Goal: Information Seeking & Learning: Learn about a topic

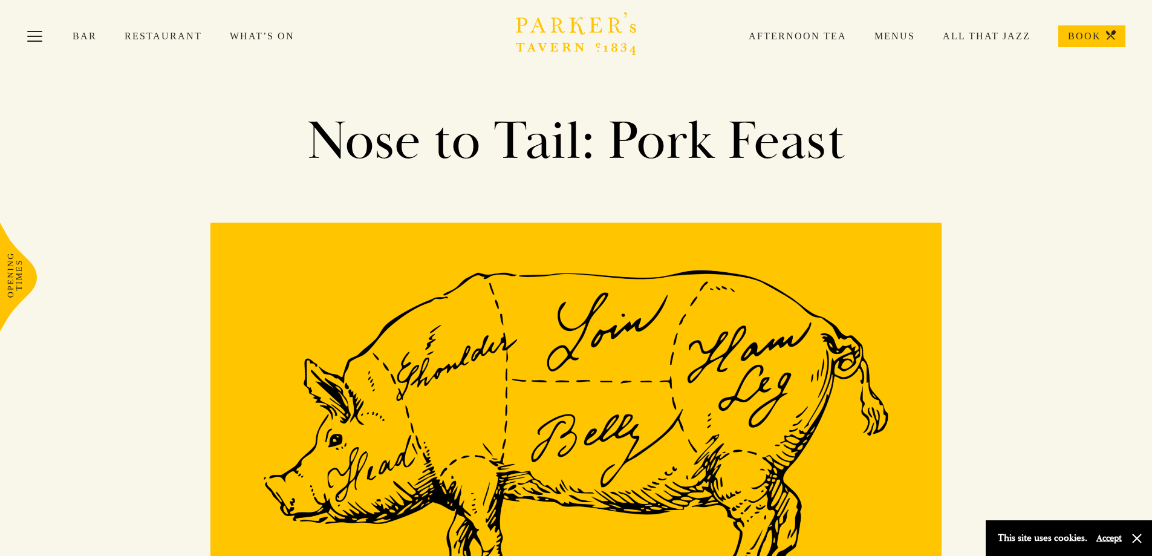
click at [148, 33] on link "Restaurant" at bounding box center [177, 36] width 105 height 12
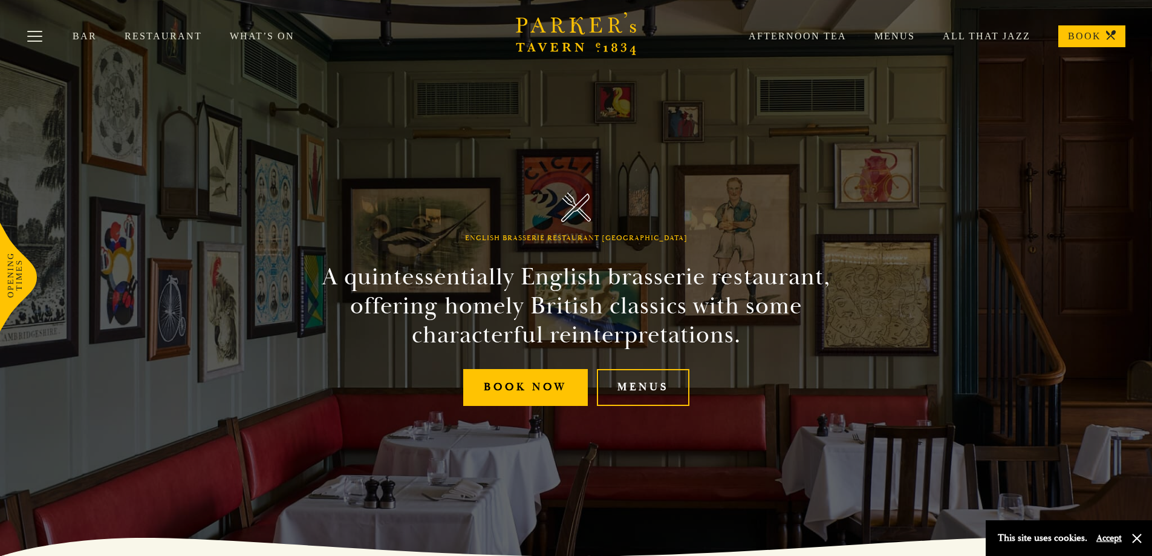
click at [888, 33] on link "Menus" at bounding box center [881, 36] width 68 height 12
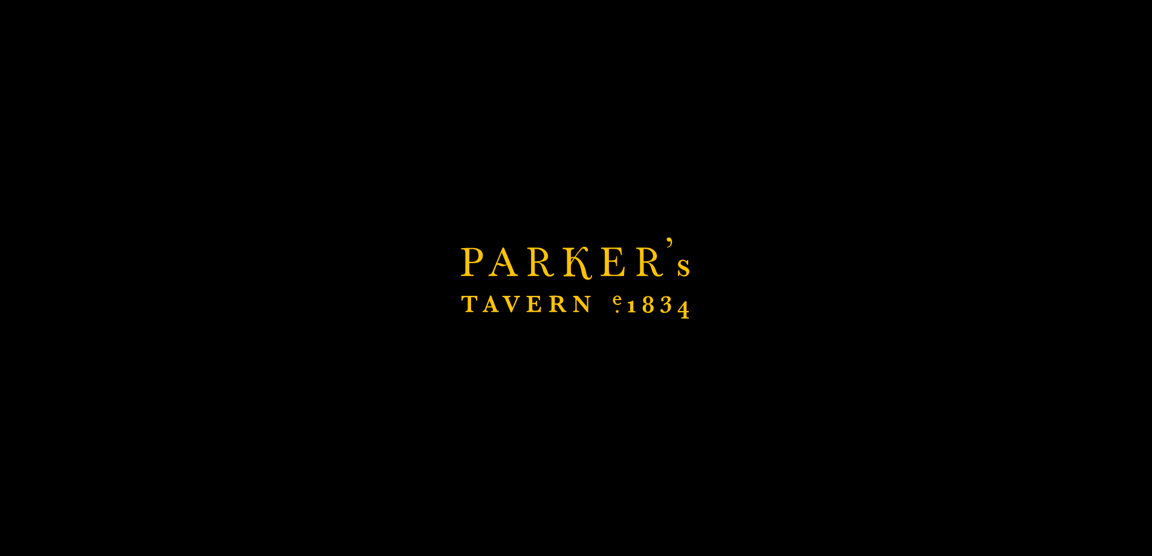
scroll to position [302, 0]
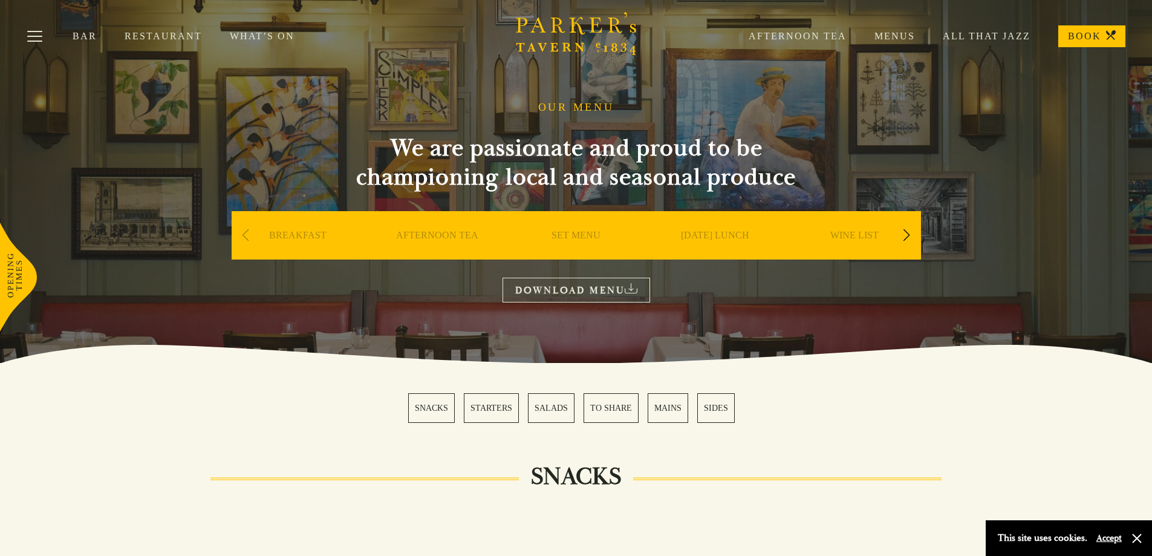
click at [908, 233] on div "Next slide" at bounding box center [907, 235] width 16 height 27
click at [241, 232] on div "Previous slide" at bounding box center [246, 235] width 16 height 27
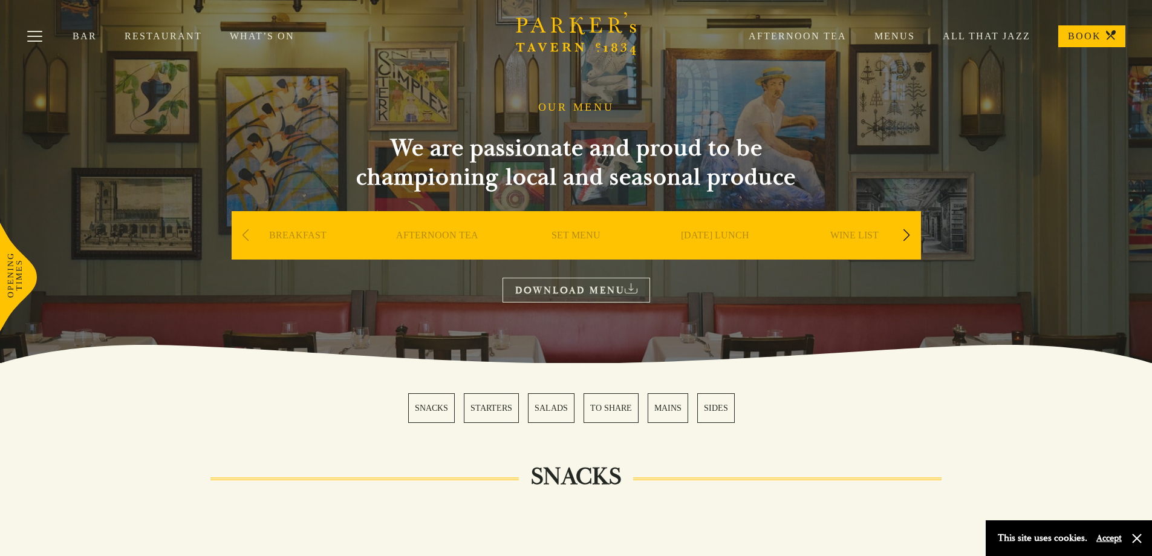
click at [906, 233] on div "Next slide" at bounding box center [907, 235] width 16 height 27
click at [712, 237] on link "BAR" at bounding box center [715, 253] width 21 height 48
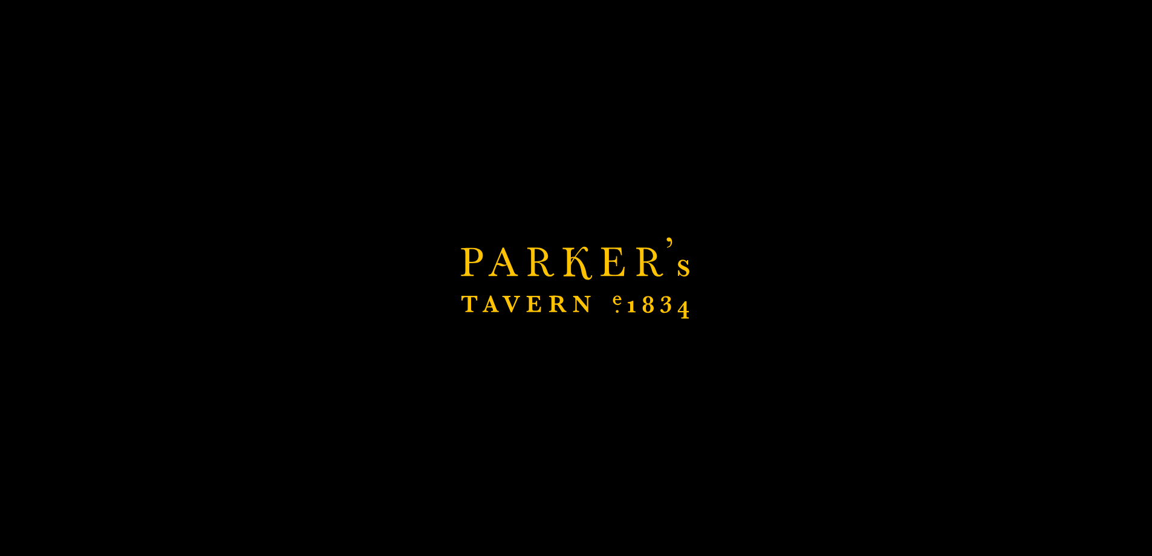
scroll to position [544, 0]
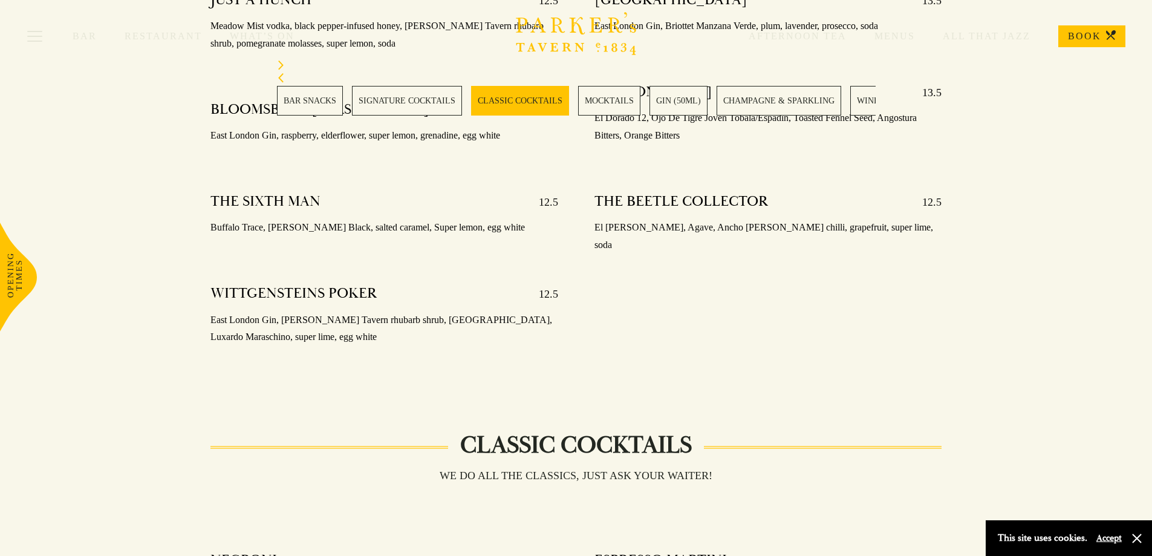
scroll to position [1451, 0]
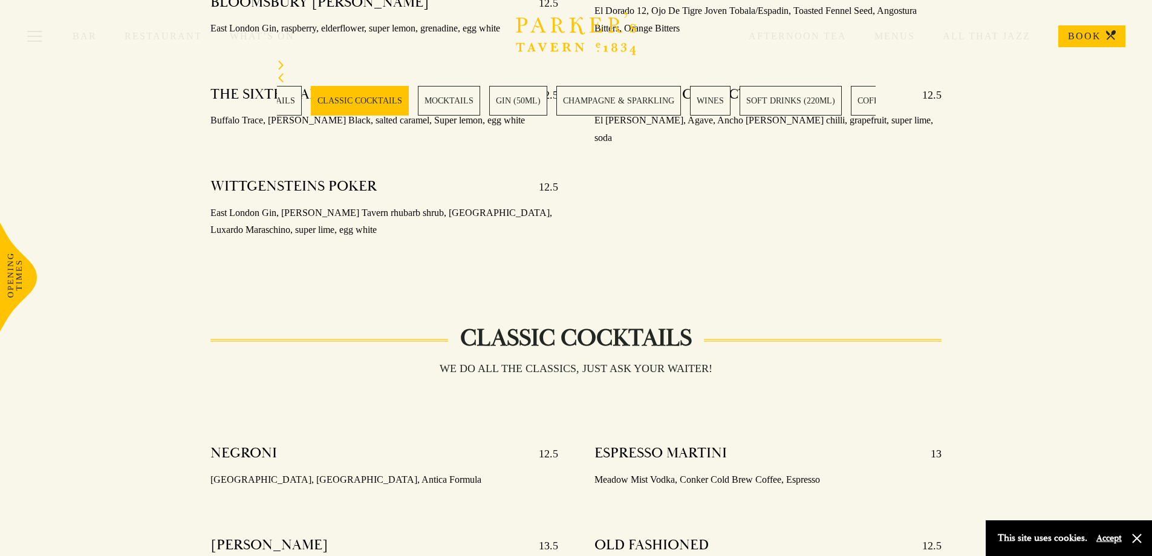
click at [556, 103] on link "CHAMPAGNE & SPARKLING" at bounding box center [618, 101] width 125 height 30
click at [526, 114] on link "SOFT DRINKS (220ML)" at bounding box center [572, 101] width 102 height 30
click at [529, 102] on link "SOFT DRINKS (220ML)" at bounding box center [546, 101] width 102 height 30
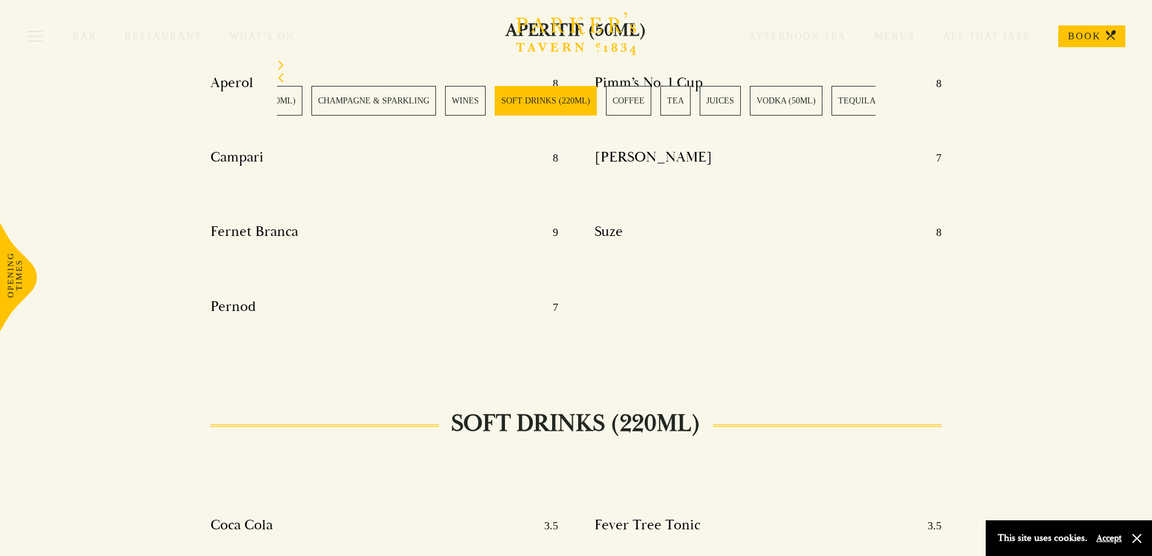
scroll to position [5097, 0]
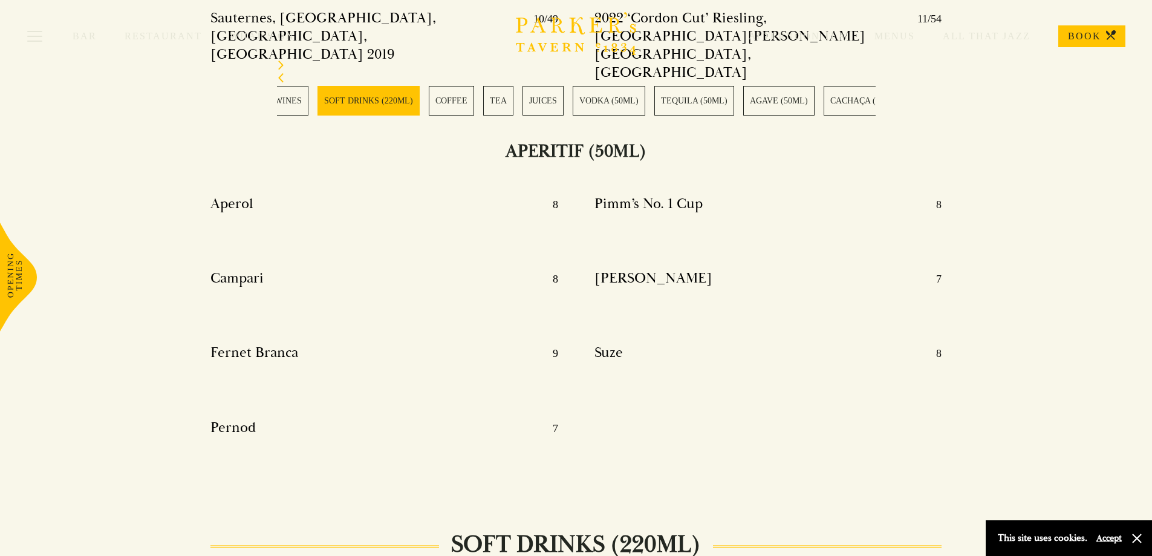
click at [486, 102] on link "TEA" at bounding box center [498, 101] width 30 height 30
click at [498, 108] on link "AGAVE (50ML)" at bounding box center [533, 101] width 71 height 30
click at [444, 99] on link "WHISKEY (50ML)" at bounding box center [447, 101] width 82 height 30
click at [282, 111] on link "COGNAC (50ML)" at bounding box center [285, 101] width 78 height 30
click at [523, 110] on link "BAIJIU (50ML)" at bounding box center [558, 101] width 70 height 30
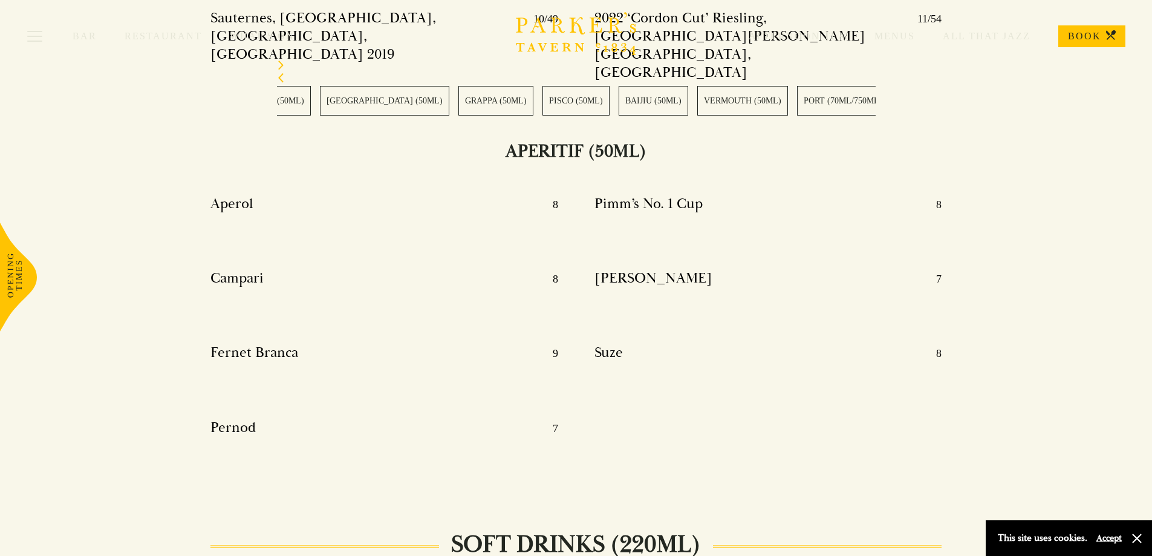
click at [697, 97] on link "VERMOUTH (50ML)" at bounding box center [742, 101] width 91 height 30
click at [796, 96] on link "PISCO (50ML)" at bounding box center [829, 101] width 67 height 30
click at [697, 99] on link "COGNAC (50ML)" at bounding box center [658, 101] width 78 height 30
click at [753, 108] on link "WHISKEY (50ML)" at bounding box center [781, 101] width 82 height 30
click at [697, 106] on div "BAR SNACKS SIGNATURE COCKTAILS CLASSIC COCKTAILS MOCKTAILS GIN (50ML) CHAMPAGNE…" at bounding box center [576, 101] width 599 height 30
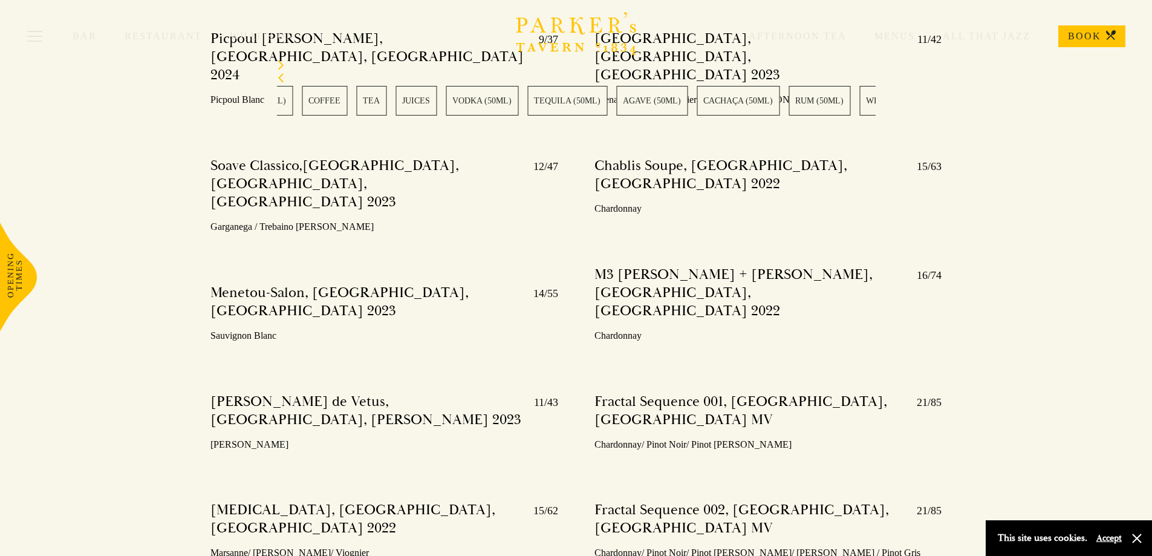
scroll to position [3223, 0]
